Goal: Task Accomplishment & Management: Use online tool/utility

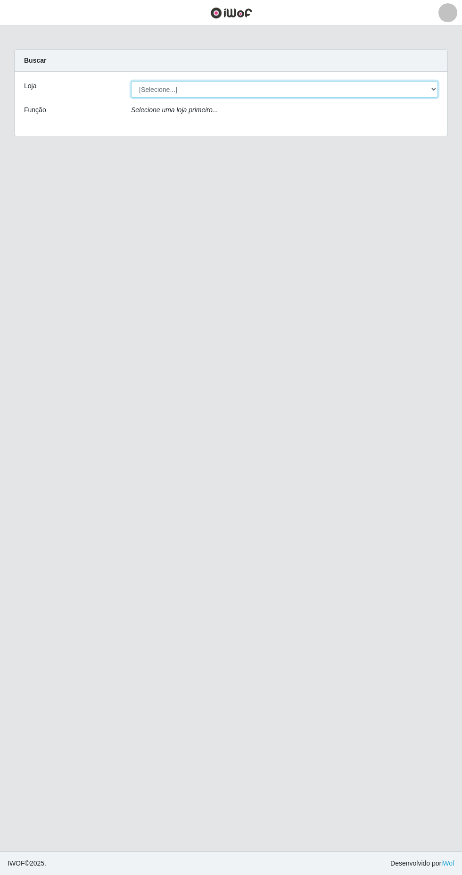
click at [375, 88] on select "[Selecione...] Atacado Vem - [STREET_ADDRESS]" at bounding box center [284, 89] width 307 height 17
select select "461"
click at [131, 81] on select "[Selecione...] Atacado Vem - [STREET_ADDRESS]" at bounding box center [284, 89] width 307 height 17
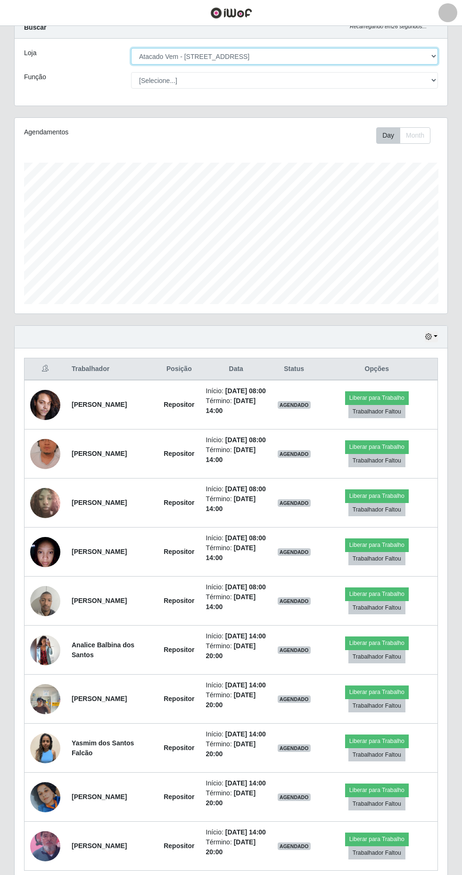
scroll to position [38, 0]
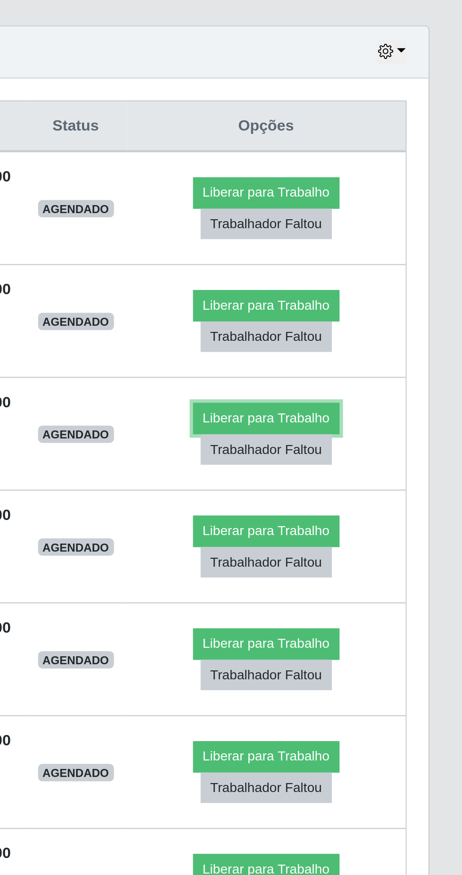
click at [388, 498] on button "Liberar para Trabalho" at bounding box center [377, 491] width 64 height 13
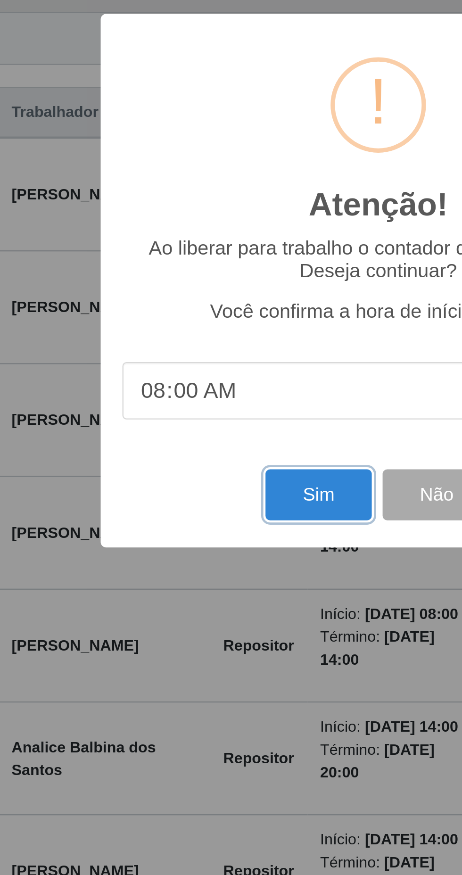
click at [197, 542] on button "Sim" at bounding box center [205, 531] width 46 height 22
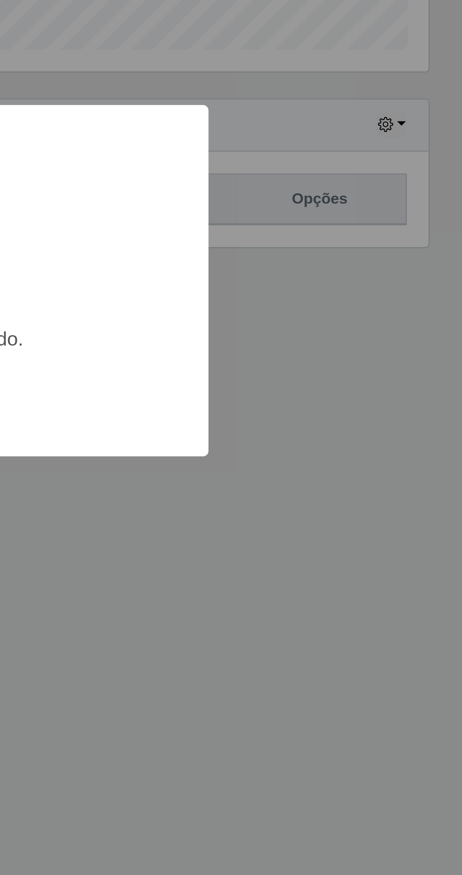
scroll to position [0, 0]
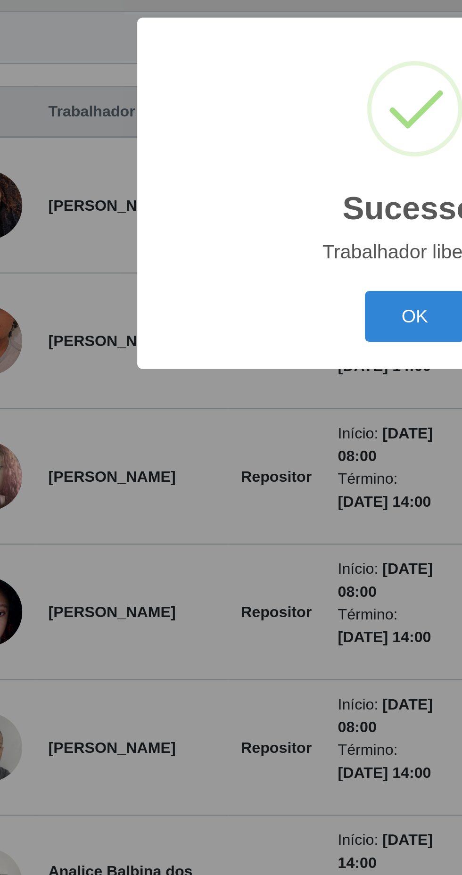
click at [228, 502] on button "OK" at bounding box center [231, 491] width 44 height 22
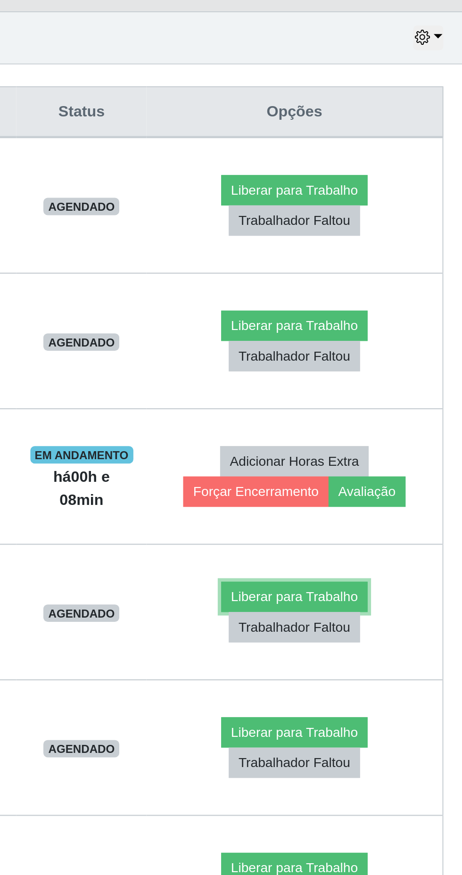
click at [381, 611] on button "Liberar para Trabalho" at bounding box center [373, 612] width 64 height 13
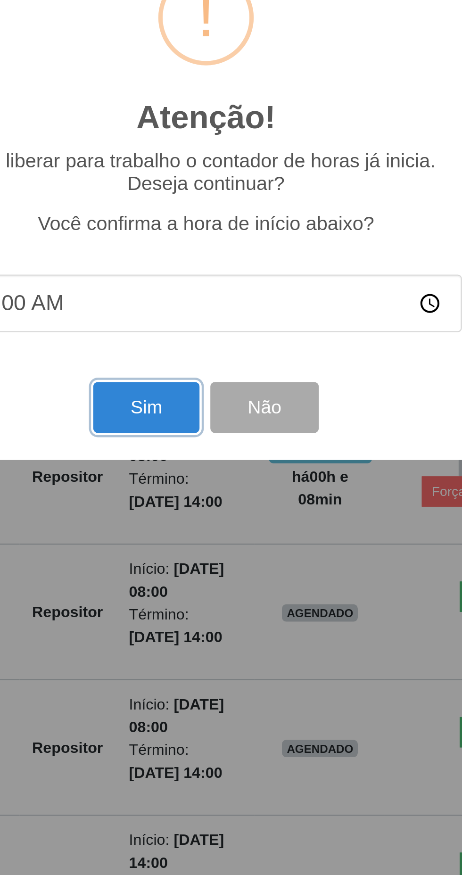
click at [198, 542] on button "Sim" at bounding box center [205, 531] width 46 height 22
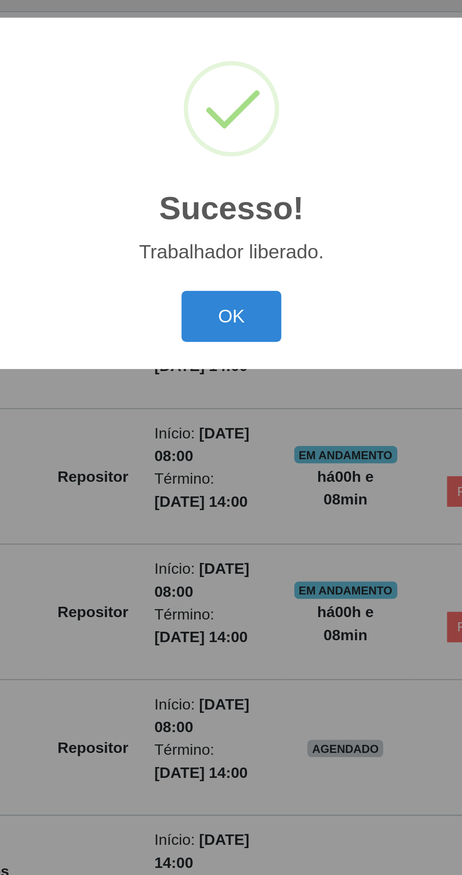
click at [231, 502] on button "OK" at bounding box center [231, 491] width 44 height 22
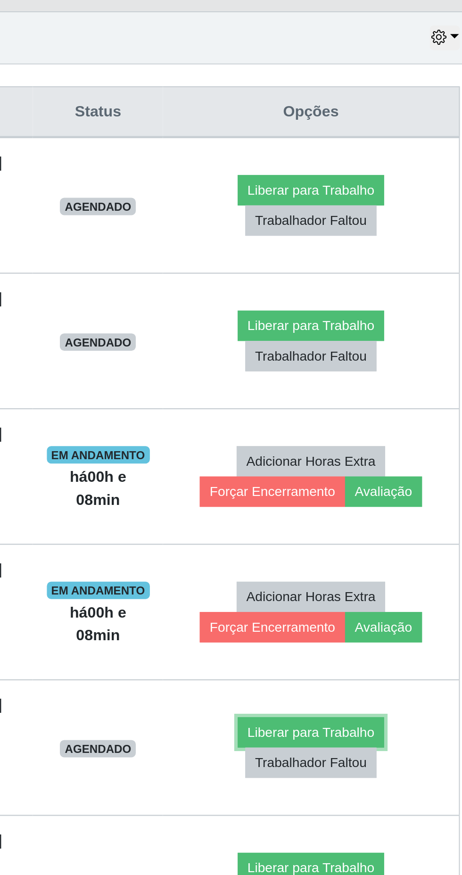
click at [391, 666] on button "Liberar para Trabalho" at bounding box center [373, 671] width 64 height 13
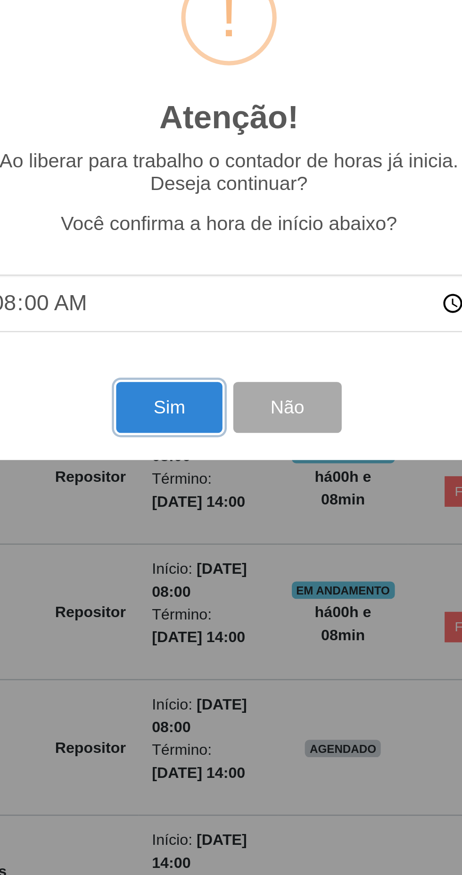
click at [198, 542] on button "Sim" at bounding box center [205, 531] width 46 height 22
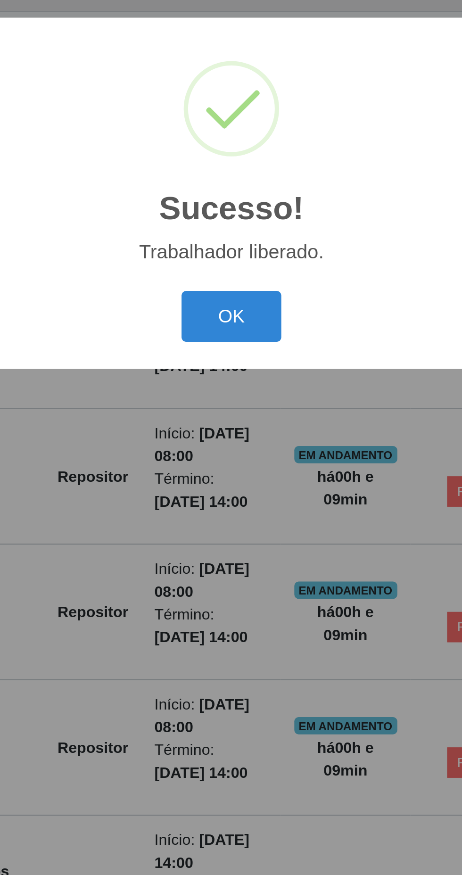
click at [231, 502] on button "OK" at bounding box center [231, 491] width 44 height 22
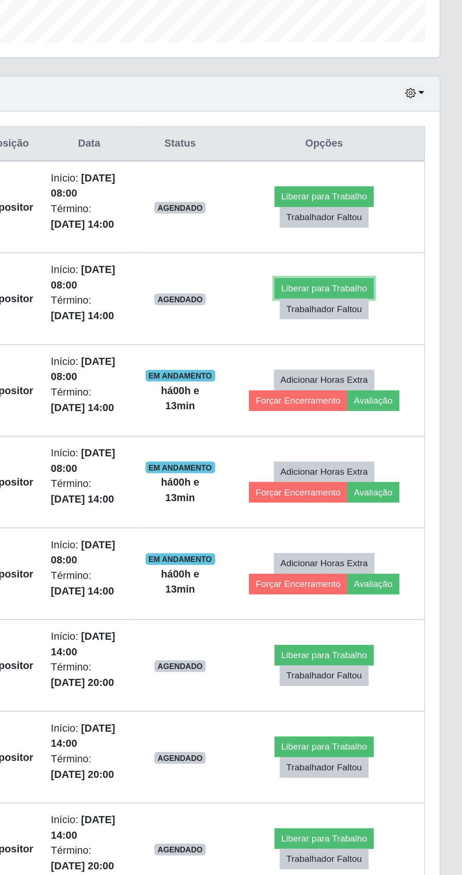
click at [387, 493] on button "Liberar para Trabalho" at bounding box center [373, 494] width 64 height 13
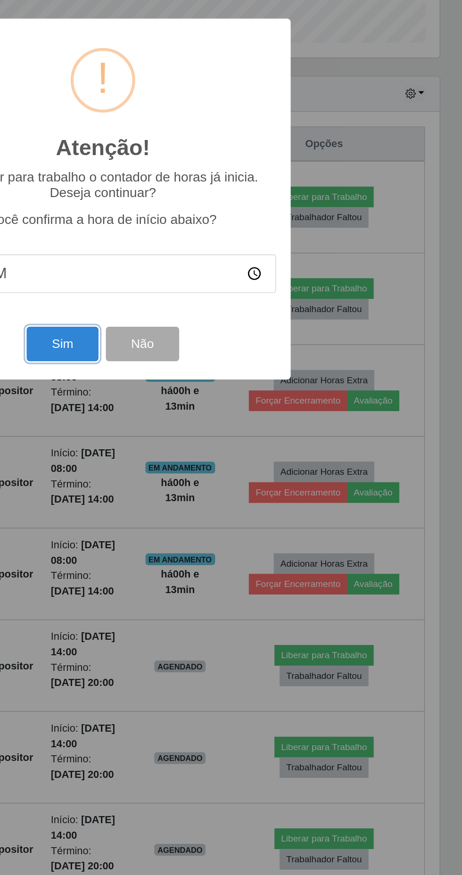
click at [202, 532] on button "Sim" at bounding box center [205, 531] width 46 height 22
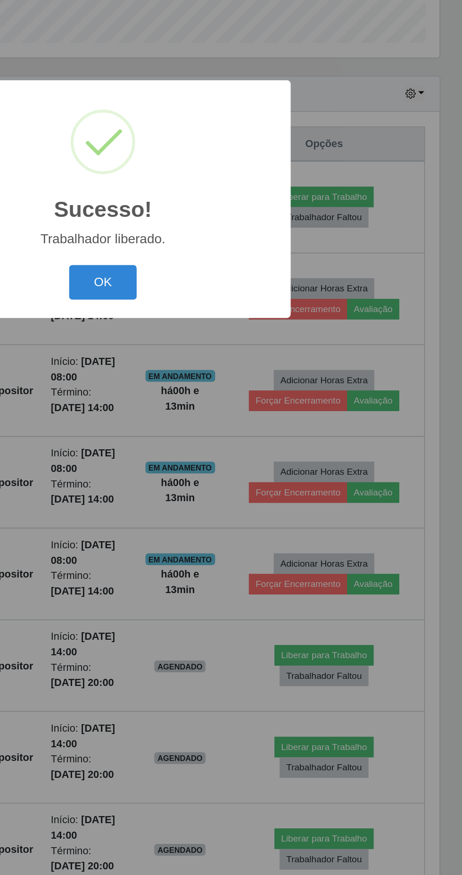
click at [236, 483] on button "OK" at bounding box center [231, 491] width 44 height 22
